Goal: Information Seeking & Learning: Compare options

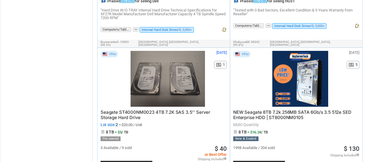
scroll to position [4561, 0]
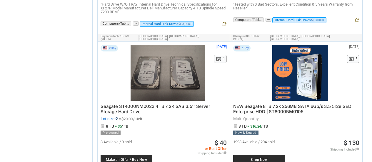
click at [159, 101] on div "Seagate ST4000NM0023 4TB 7.2K SAS 3.5'' Server Storage Hard Drive Lot size: 2 =…" at bounding box center [164, 155] width 126 height 108
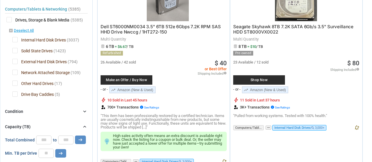
scroll to position [0, 0]
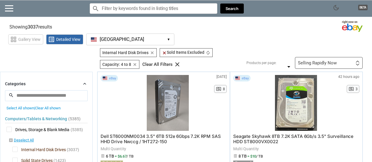
click at [356, 66] on div "Selling Rapidly Now First or Last Chance to Buy Recently Listed Selling Rapidly…" at bounding box center [329, 63] width 68 height 12
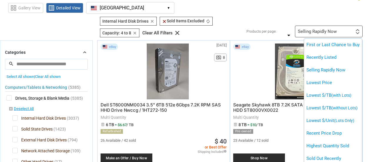
scroll to position [29, 0]
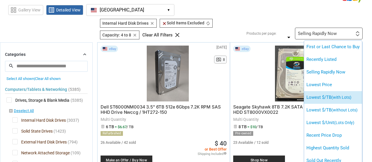
click at [321, 96] on li "Lowest $/TB (with Lots)" at bounding box center [333, 97] width 58 height 13
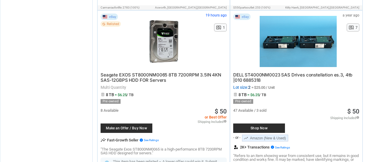
scroll to position [3354, 0]
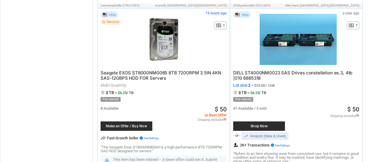
click at [170, 70] on span "Seagate EXOS ST8000NM0065 8TB 7200RPM 3.5IN 4KN SAS-12GBPS HDD FOR Servers" at bounding box center [161, 75] width 121 height 11
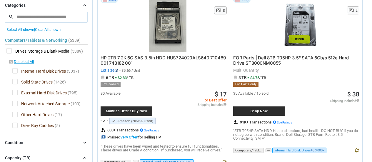
scroll to position [0, 0]
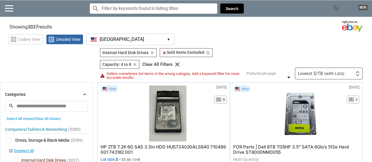
click at [357, 75] on img at bounding box center [358, 75] width 4 height 2
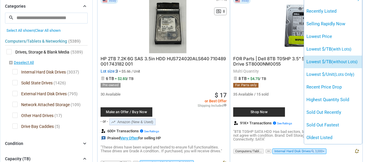
scroll to position [59, 0]
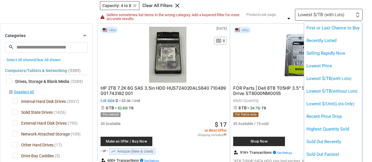
click at [285, 3] on div at bounding box center [186, 81] width 372 height 162
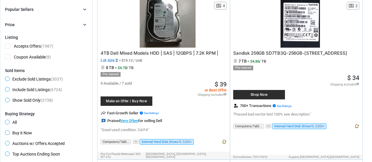
scroll to position [471, 0]
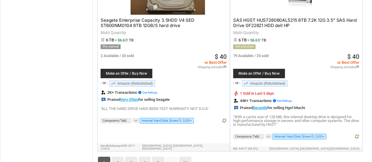
scroll to position [4619, 0]
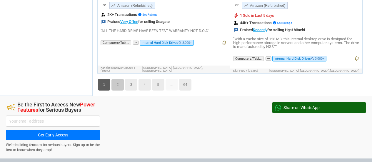
click at [123, 79] on link "2" at bounding box center [118, 85] width 12 height 12
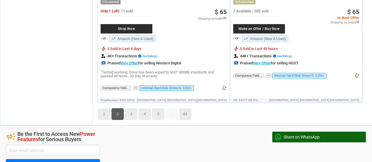
scroll to position [4493, 0]
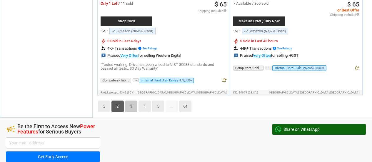
click at [134, 101] on link "3" at bounding box center [131, 107] width 12 height 12
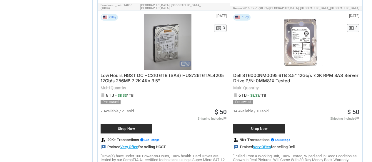
scroll to position [1198, 0]
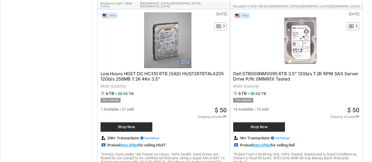
click at [159, 46] on div at bounding box center [167, 40] width 81 height 56
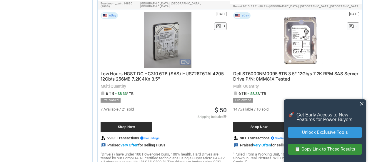
click at [363, 104] on span "close" at bounding box center [362, 104] width 6 height 6
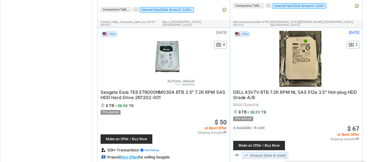
scroll to position [1374, 0]
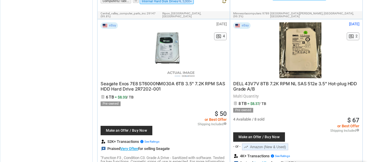
click at [155, 35] on div at bounding box center [167, 50] width 81 height 56
click at [177, 81] on span "Seagate Exos 7E8 ST6000NM030A 6TB 3.5" 7.2K RPM SAS HDD Hard Drive 2R7202-001" at bounding box center [163, 86] width 124 height 11
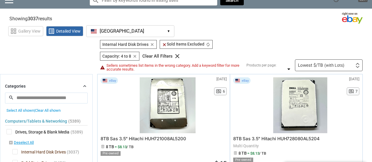
scroll to position [0, 0]
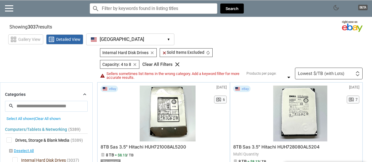
click at [355, 68] on div "Lowest $/TB (with Lots) First or Last Chance to Buy Recently Listed Selling Rap…" at bounding box center [329, 74] width 68 height 12
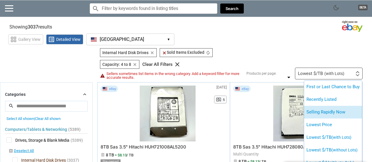
click at [328, 115] on li "Selling Rapidly Now" at bounding box center [333, 112] width 58 height 13
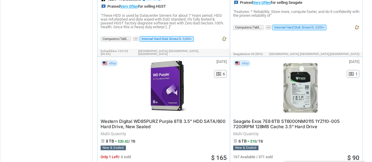
scroll to position [1000, 0]
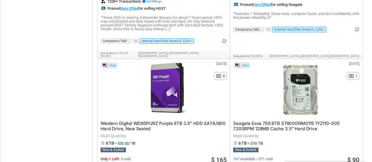
click at [286, 121] on span "Seagate Exos 7E8 6TB ST6000NM0115 1YZ110-005 7200RPM 128MB Cache 3.5" Hard Drive" at bounding box center [286, 126] width 106 height 11
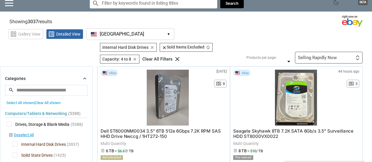
scroll to position [0, 0]
